Goal: Leave review/rating: Share an evaluation or opinion about a product, service, or content

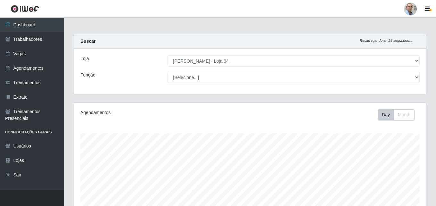
select select "251"
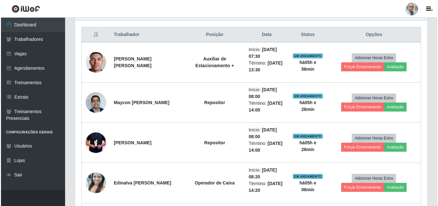
scroll to position [234, 0]
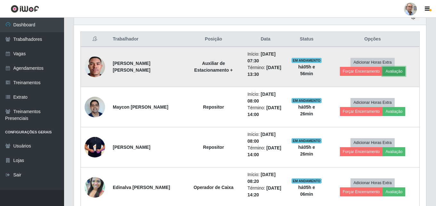
click at [391, 71] on button "Avaliação" at bounding box center [394, 71] width 23 height 9
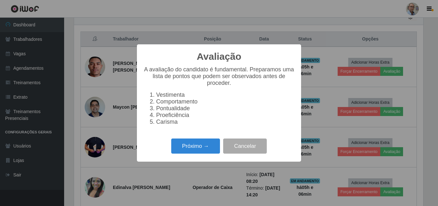
scroll to position [133, 349]
click at [203, 151] on button "Próximo →" at bounding box center [195, 145] width 49 height 15
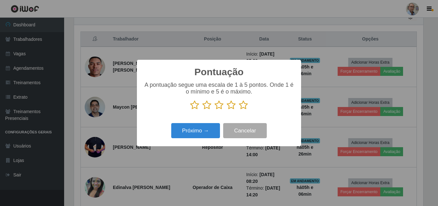
click at [244, 107] on icon at bounding box center [243, 105] width 9 height 10
click at [239, 110] on input "radio" at bounding box center [239, 110] width 0 height 0
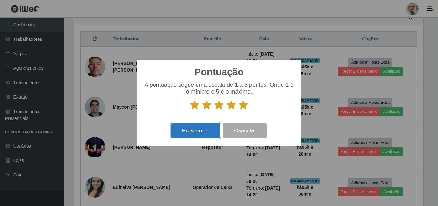
click at [204, 131] on button "Próximo →" at bounding box center [195, 130] width 49 height 15
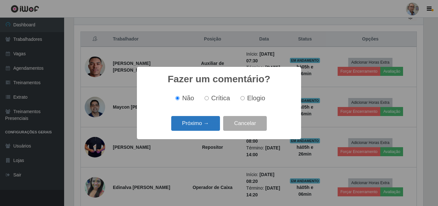
click at [208, 127] on button "Próximo →" at bounding box center [195, 123] width 49 height 15
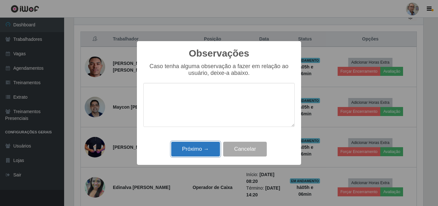
click at [211, 150] on button "Próximo →" at bounding box center [195, 148] width 49 height 15
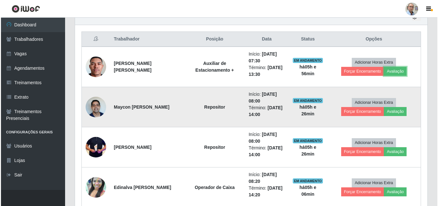
scroll to position [133, 352]
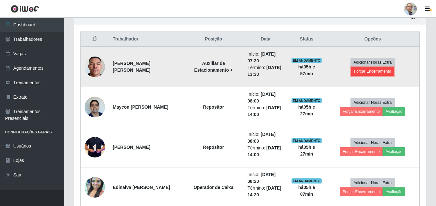
click at [372, 70] on button "Forçar Encerramento" at bounding box center [372, 71] width 43 height 9
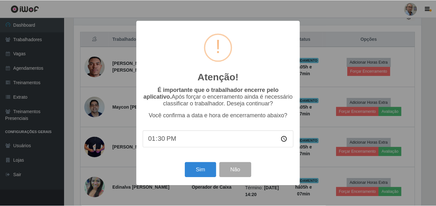
scroll to position [133, 349]
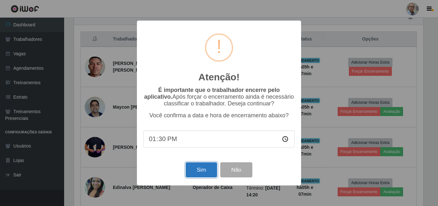
click at [212, 168] on button "Sim" at bounding box center [201, 169] width 31 height 15
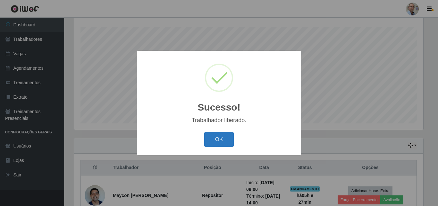
click at [226, 143] on button "OK" at bounding box center [219, 139] width 30 height 15
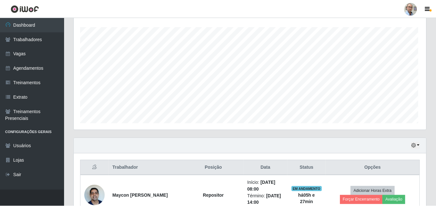
scroll to position [133, 352]
